Goal: Task Accomplishment & Management: Use online tool/utility

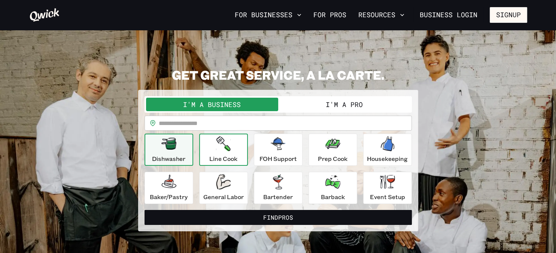
click at [232, 158] on p "Line Cook" at bounding box center [223, 158] width 28 height 9
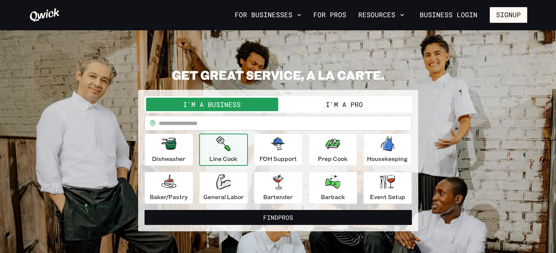
click at [199, 158] on div "Dishwasher Line Cook FOH Support Prep Cook Housekeeping [PERSON_NAME]/Pastry Ge…" at bounding box center [279, 169] width 268 height 70
click at [312, 97] on div "I'm a Business I'm a Pro" at bounding box center [279, 104] width 268 height 16
click at [308, 105] on button "I'm a Pro" at bounding box center [344, 104] width 132 height 13
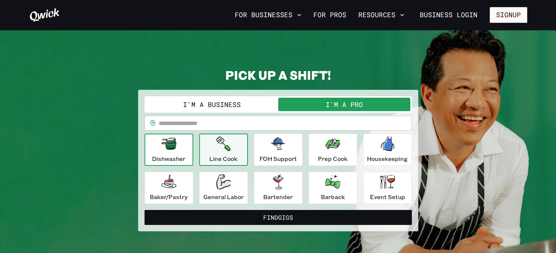
click at [168, 149] on icon "button" at bounding box center [168, 144] width 15 height 12
click at [226, 152] on div "Line Cook" at bounding box center [223, 149] width 28 height 27
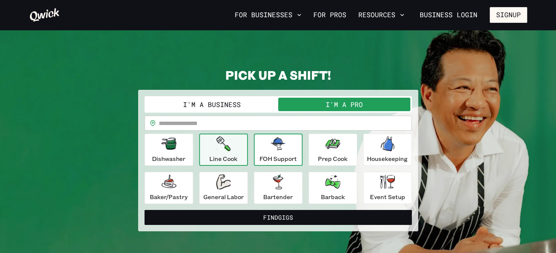
click at [277, 153] on div "FOH Support" at bounding box center [278, 149] width 37 height 27
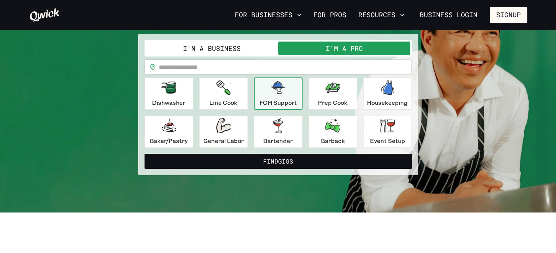
scroll to position [58, 0]
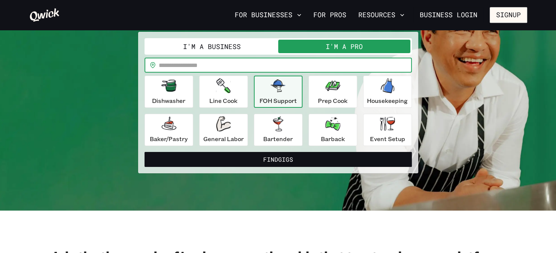
click at [198, 68] on input "text" at bounding box center [285, 65] width 253 height 15
type input "*****"
click at [224, 95] on div "Line Cook" at bounding box center [223, 91] width 28 height 27
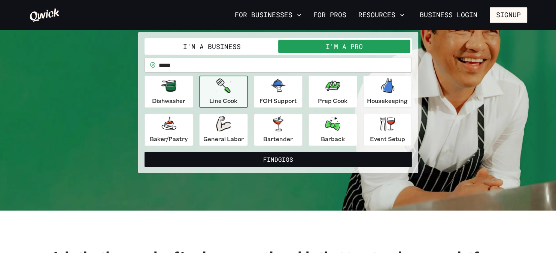
click at [209, 169] on div "I'm a Business I'm a Pro I’m a PRO looking for Gigs as a.. Line Cook ********* …" at bounding box center [278, 103] width 280 height 142
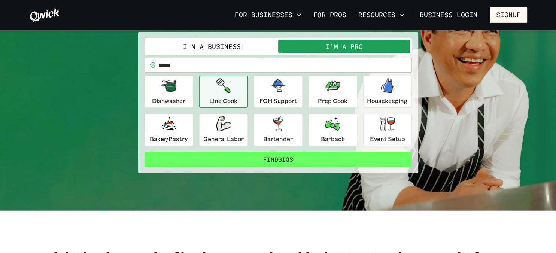
click at [210, 155] on button "Find Gigs" at bounding box center [279, 159] width 268 height 15
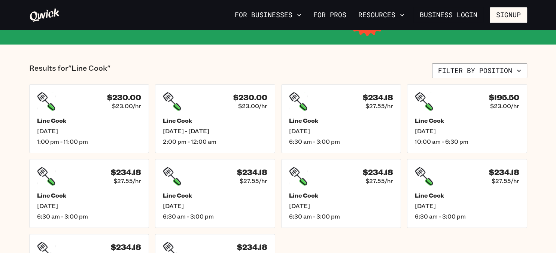
scroll to position [154, 0]
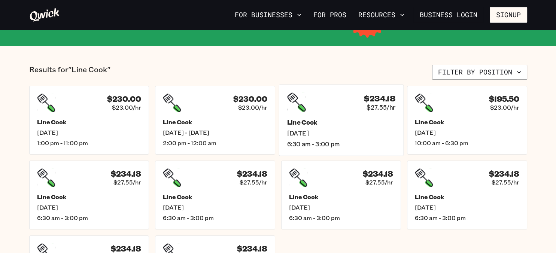
click at [345, 115] on div "$234.18 $27.55/hr Line Cook [DATE] 6:30 am - 3:00 pm" at bounding box center [341, 120] width 125 height 72
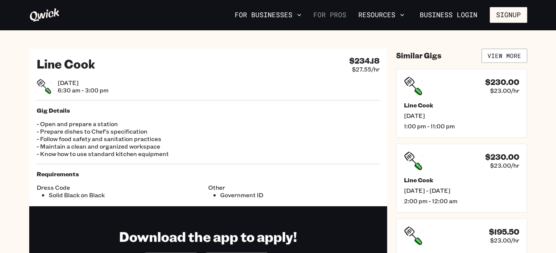
click at [323, 15] on link "For Pros" at bounding box center [330, 15] width 39 height 13
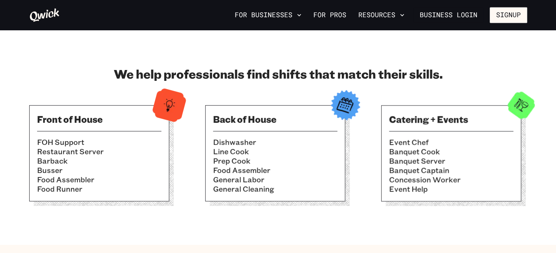
scroll to position [214, 0]
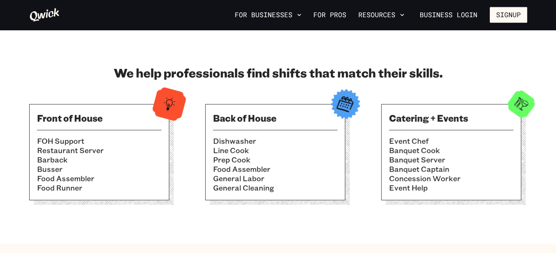
click at [205, 121] on div "Front of House FOH Support Restaurant Server Barback [PERSON_NAME] Food Assembl…" at bounding box center [278, 155] width 498 height 102
click at [292, 151] on li "Line Cook" at bounding box center [275, 150] width 124 height 9
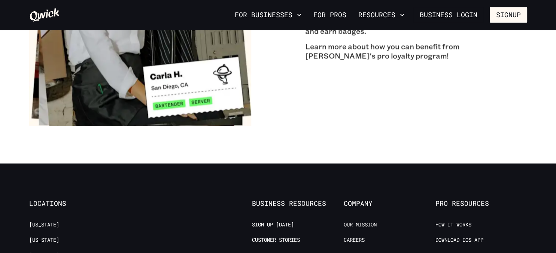
scroll to position [1334, 0]
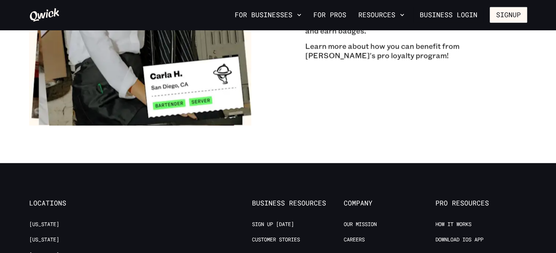
click at [40, 252] on link "[US_STATE]" at bounding box center [44, 255] width 30 height 7
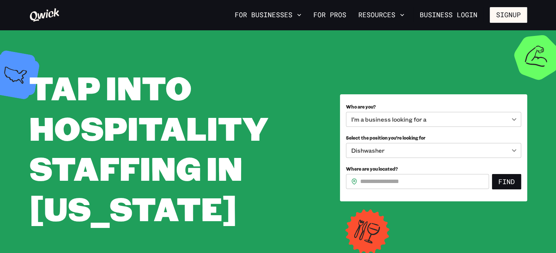
click at [413, 157] on body "**********" at bounding box center [278, 126] width 556 height 253
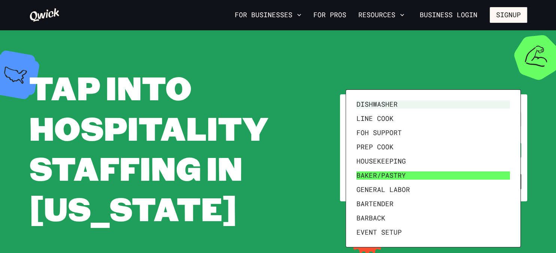
click at [386, 176] on li "Baker/Pastry" at bounding box center [434, 176] width 160 height 14
type input "**********"
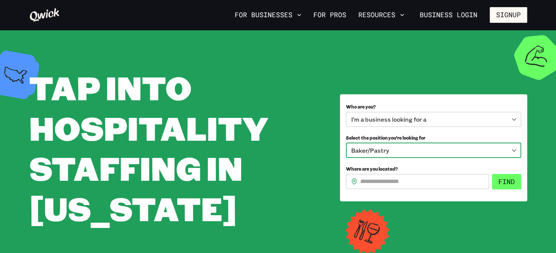
click at [513, 185] on button "Find" at bounding box center [506, 182] width 29 height 16
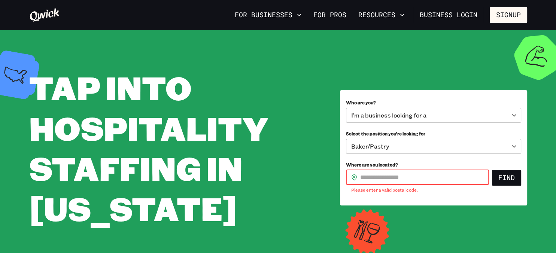
click at [461, 172] on input "Where are you located?" at bounding box center [424, 177] width 129 height 15
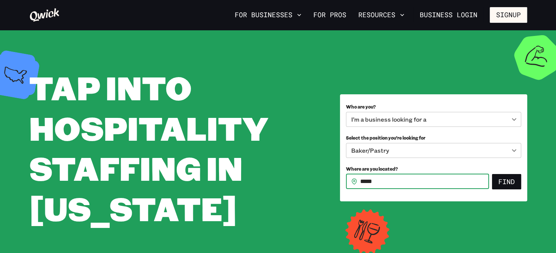
type input "*****"
click at [492, 174] on button "Find" at bounding box center [506, 182] width 29 height 16
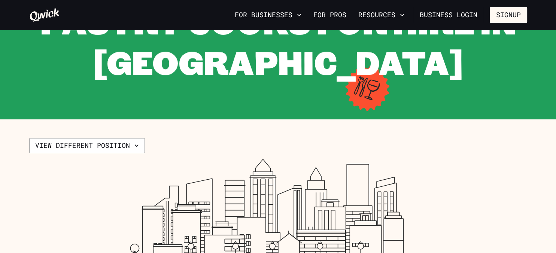
scroll to position [74, 0]
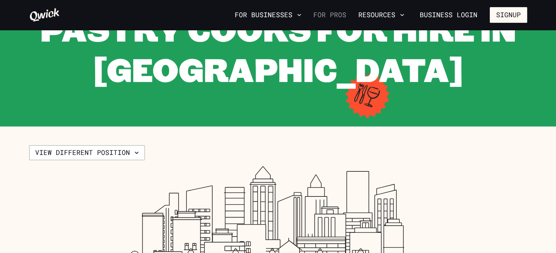
click at [325, 16] on link "For Pros" at bounding box center [330, 15] width 39 height 13
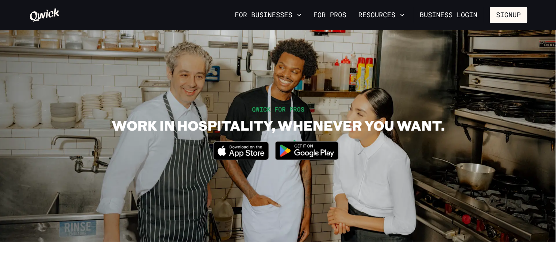
click at [271, 112] on span "QWICK FOR PROS" at bounding box center [278, 109] width 52 height 8
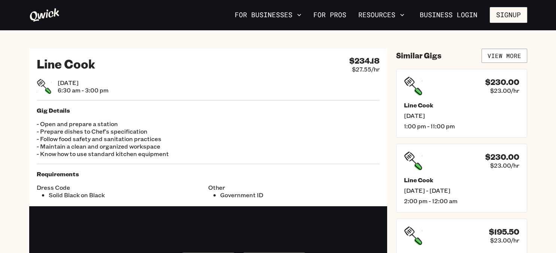
scroll to position [154, 0]
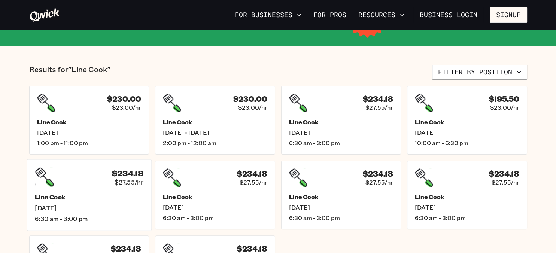
click at [71, 191] on div "$234.18 $27.55/hr Line Cook [DATE] 6:30 am - 3:00 pm" at bounding box center [89, 195] width 125 height 72
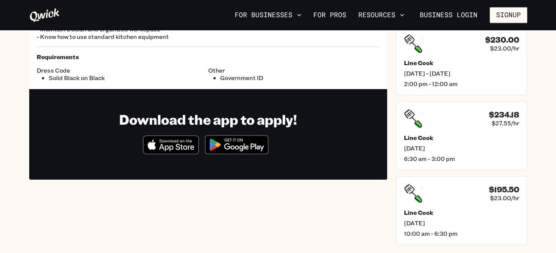
scroll to position [118, 0]
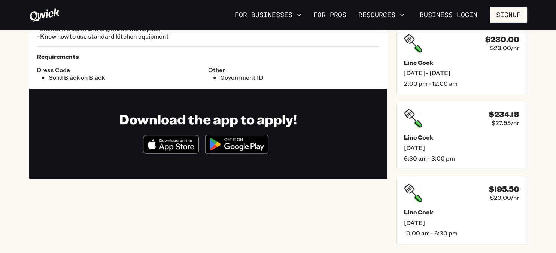
scroll to position [154, 0]
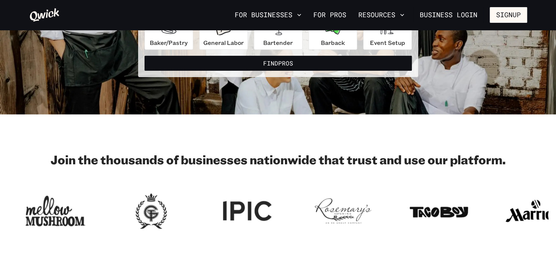
scroll to position [58, 0]
